Goal: Task Accomplishment & Management: Complete application form

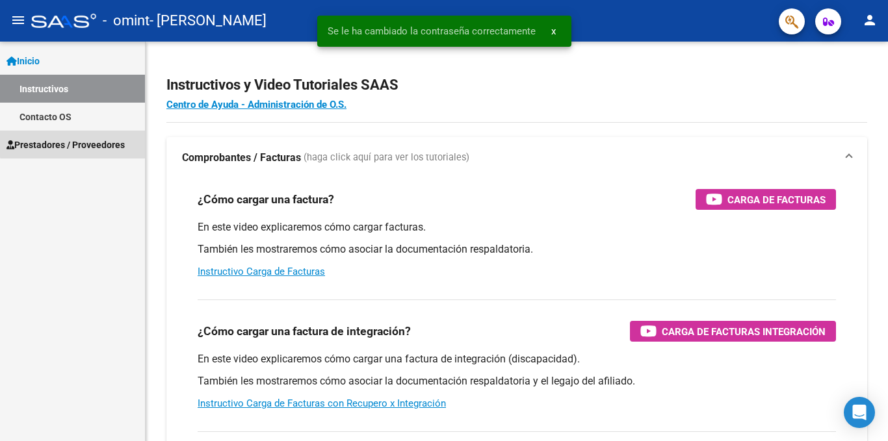
click at [88, 139] on span "Prestadores / Proveedores" at bounding box center [66, 145] width 118 height 14
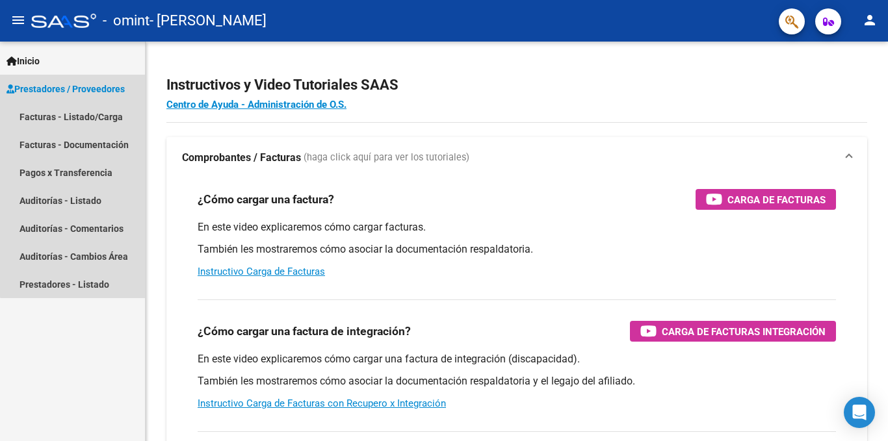
click at [75, 84] on span "Prestadores / Proveedores" at bounding box center [66, 89] width 118 height 14
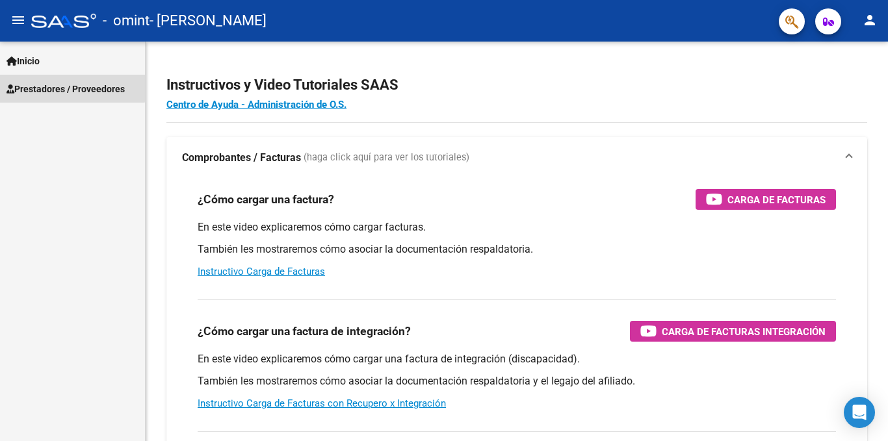
click at [68, 85] on span "Prestadores / Proveedores" at bounding box center [66, 89] width 118 height 14
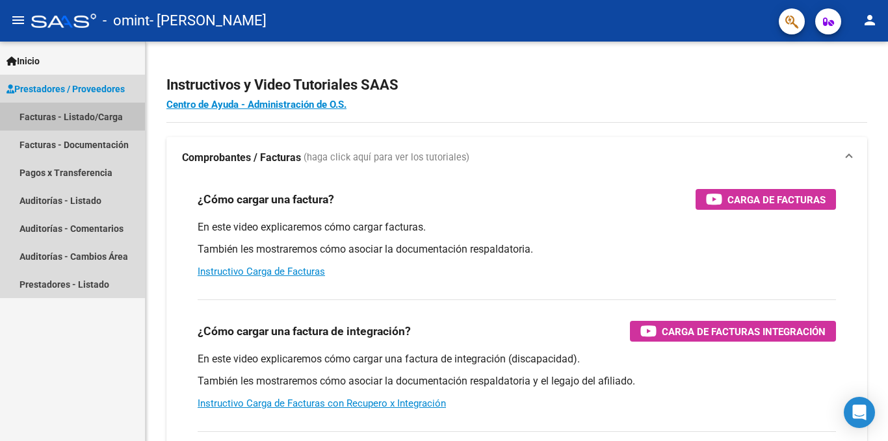
click at [62, 116] on link "Facturas - Listado/Carga" at bounding box center [72, 117] width 145 height 28
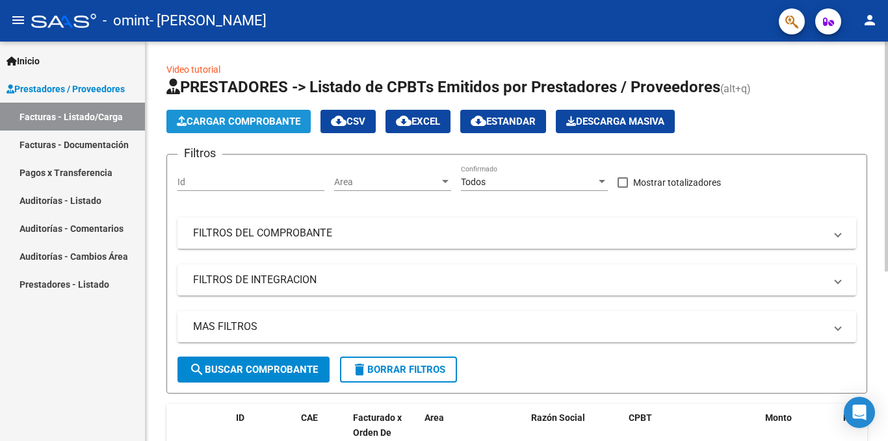
click at [265, 120] on span "Cargar Comprobante" at bounding box center [239, 122] width 124 height 12
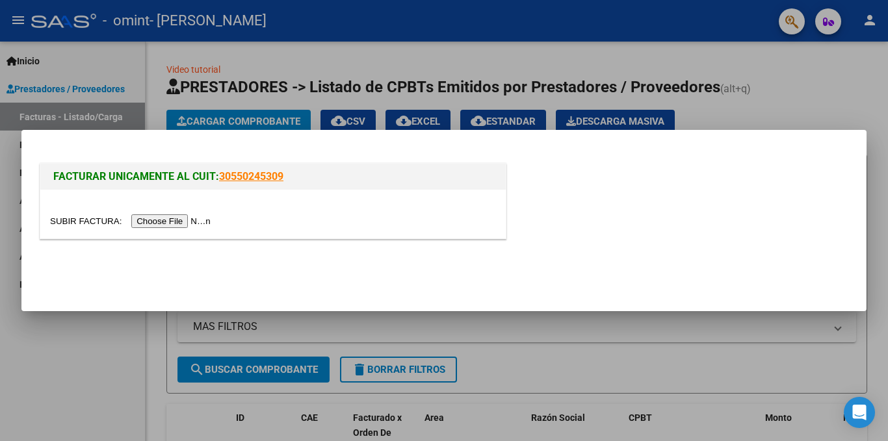
click at [172, 220] on input "file" at bounding box center [132, 222] width 164 height 14
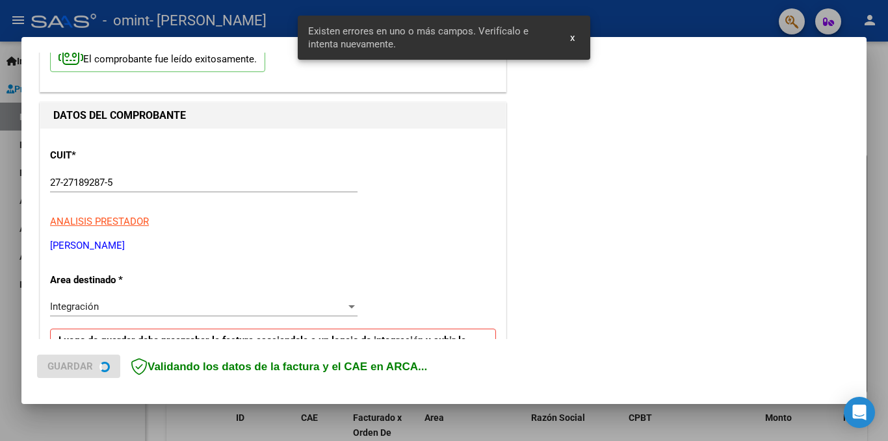
scroll to position [285, 0]
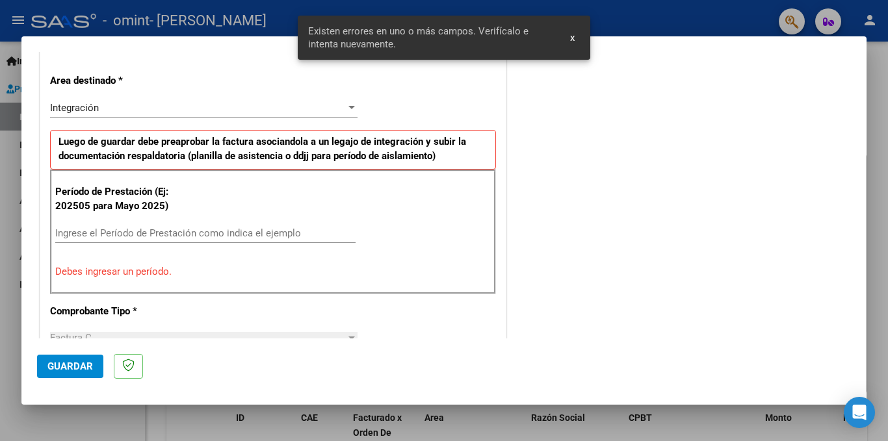
click at [122, 230] on input "Ingrese el Período de Prestación como indica el ejemplo" at bounding box center [205, 234] width 300 height 12
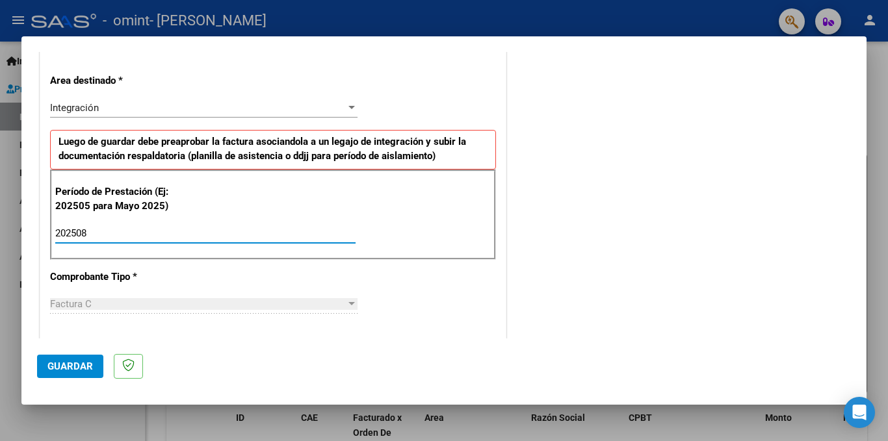
type input "202508"
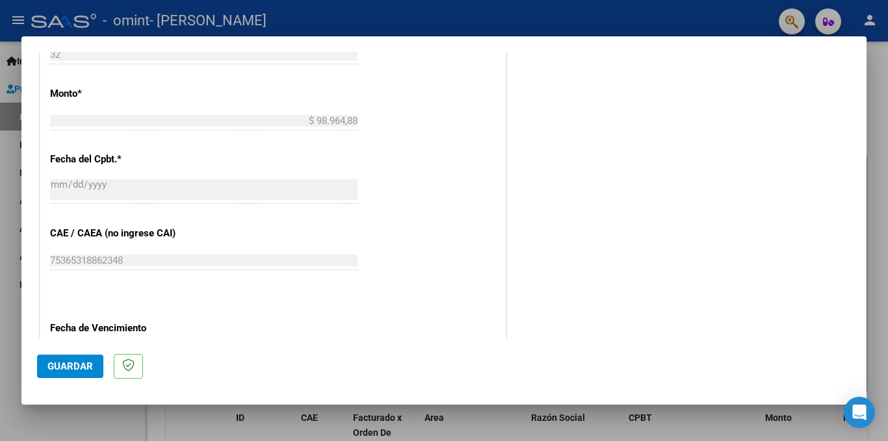
scroll to position [679, 0]
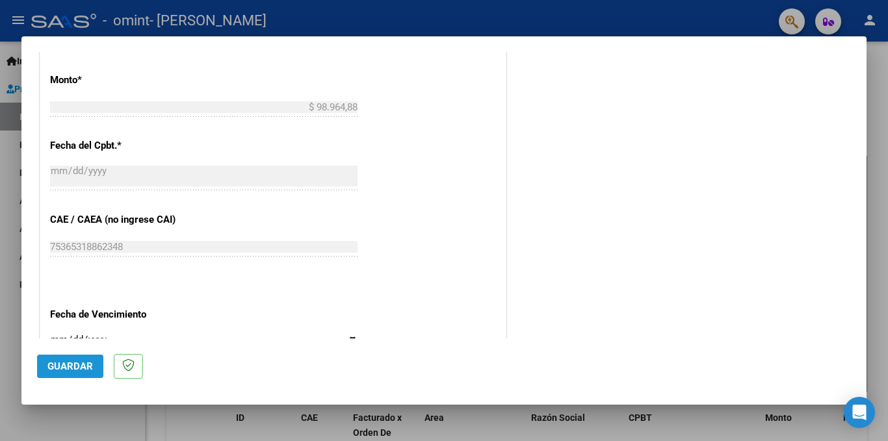
click at [83, 363] on span "Guardar" at bounding box center [70, 367] width 46 height 12
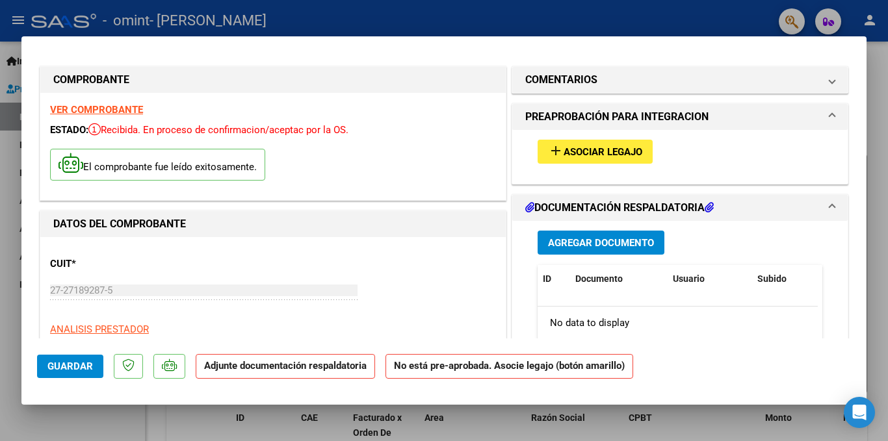
scroll to position [0, 0]
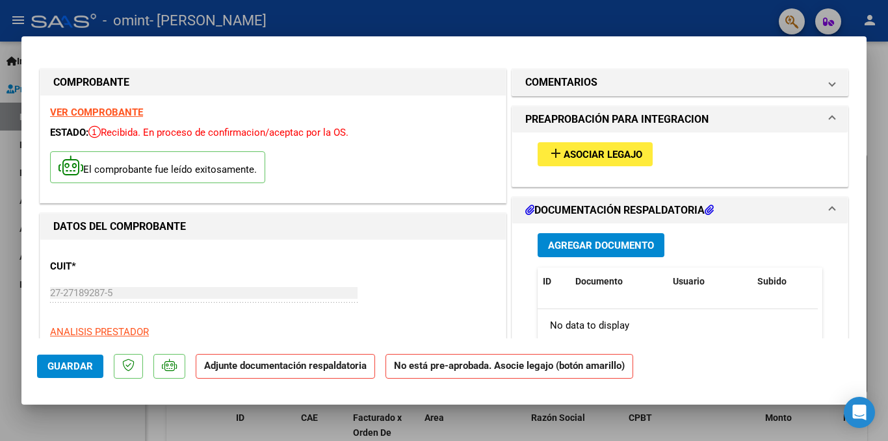
click at [603, 248] on span "Agregar Documento" at bounding box center [601, 246] width 106 height 12
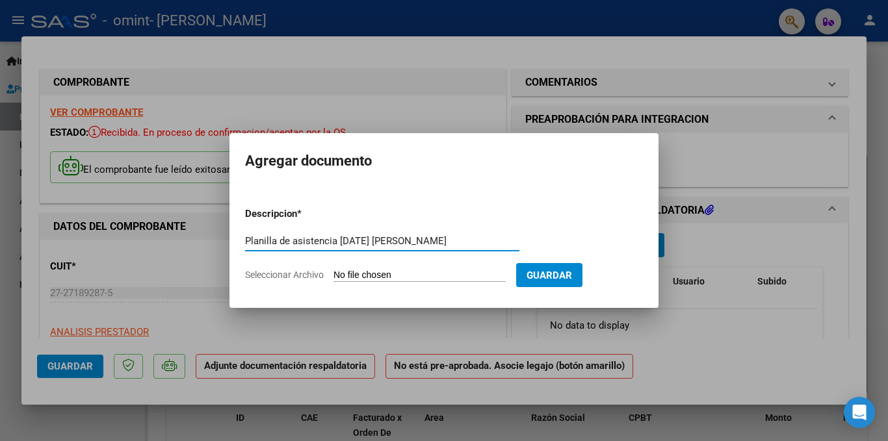
type input "Planilla de asistencia [DATE] [PERSON_NAME]"
click at [358, 274] on input "Seleccionar Archivo" at bounding box center [419, 276] width 172 height 12
click at [383, 275] on input "Seleccionar Archivo" at bounding box center [419, 276] width 172 height 12
type input "C:\fakepath\FOTO ASISTENCIA Agosto 2025Vincent PDF.pdf"
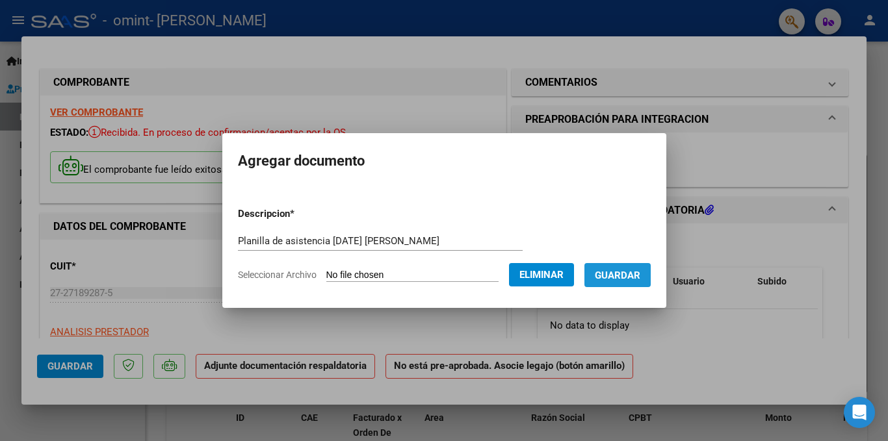
click at [629, 276] on span "Guardar" at bounding box center [618, 276] width 46 height 12
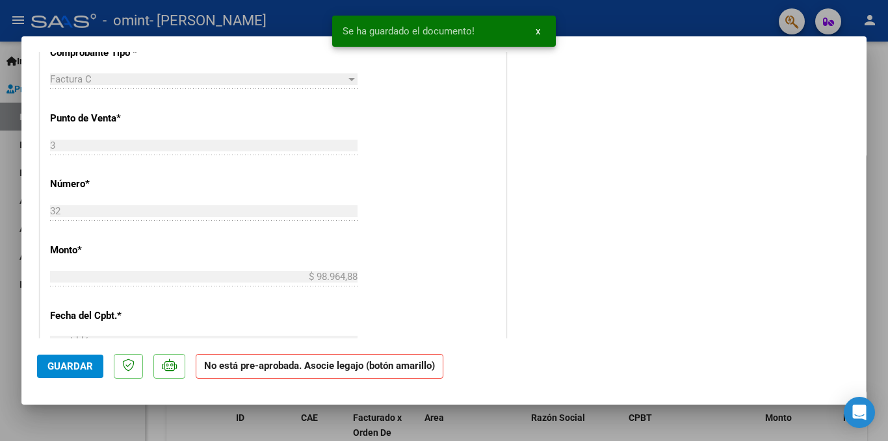
scroll to position [508, 0]
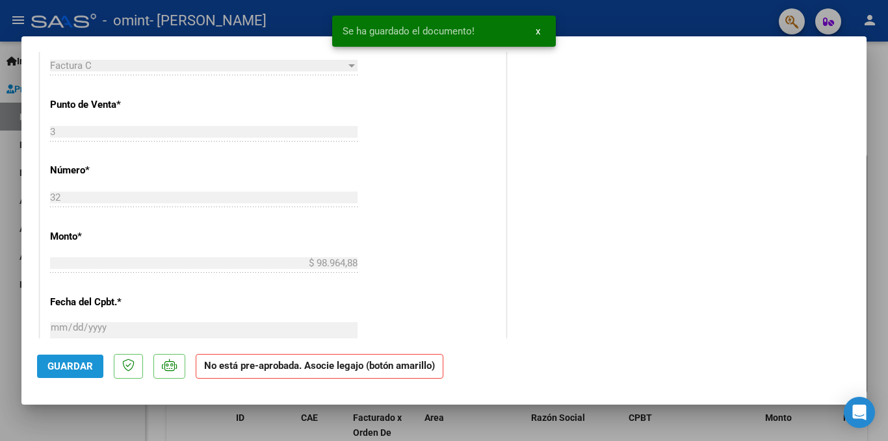
click at [72, 367] on span "Guardar" at bounding box center [70, 367] width 46 height 12
